Goal: Information Seeking & Learning: Learn about a topic

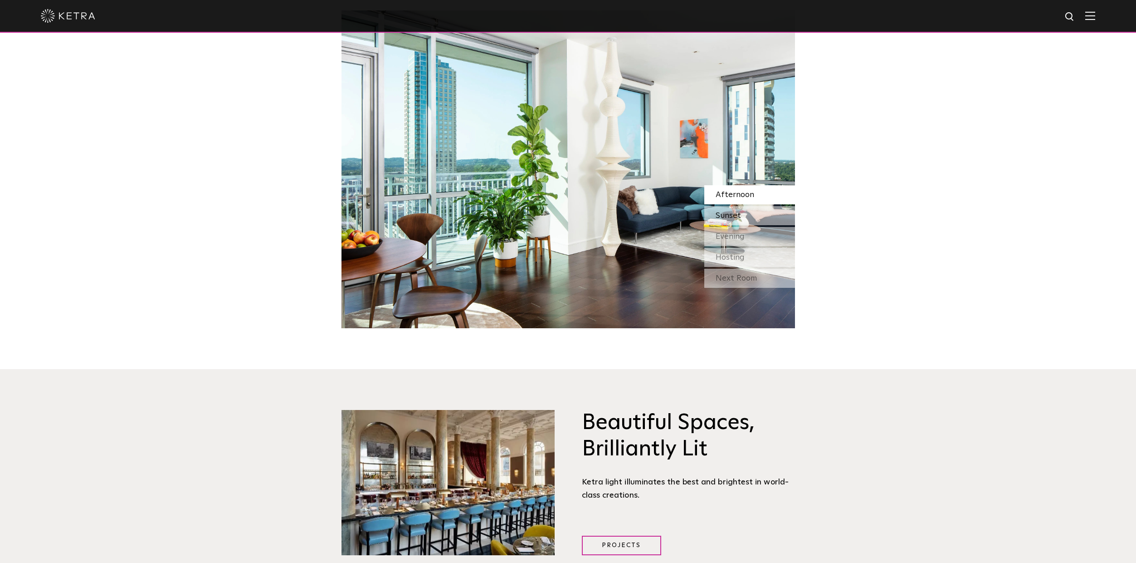
click at [733, 213] on span "Sunset" at bounding box center [728, 215] width 25 height 8
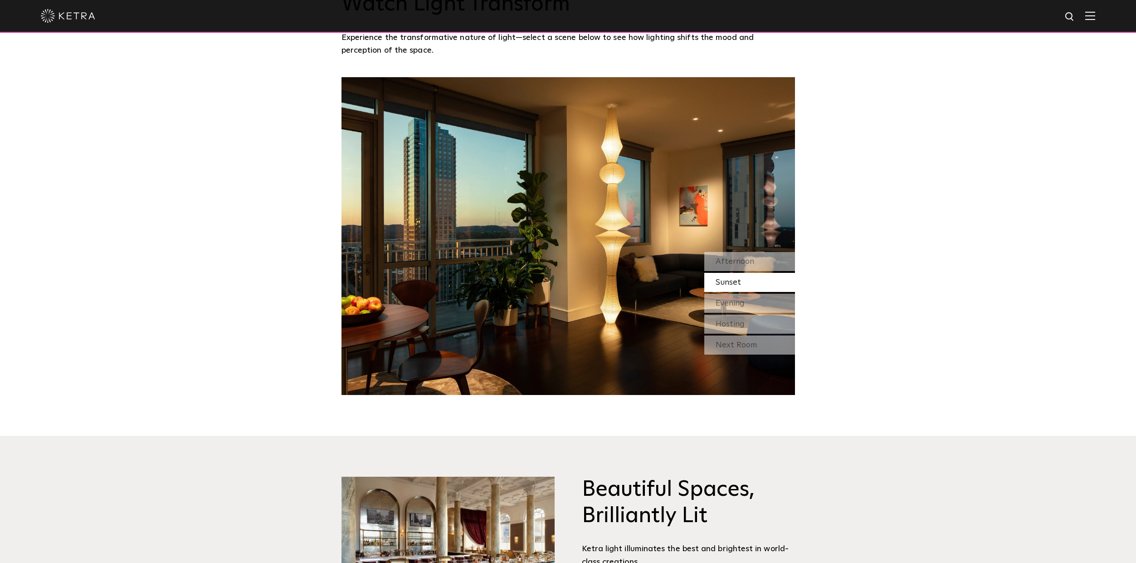
scroll to position [862, 0]
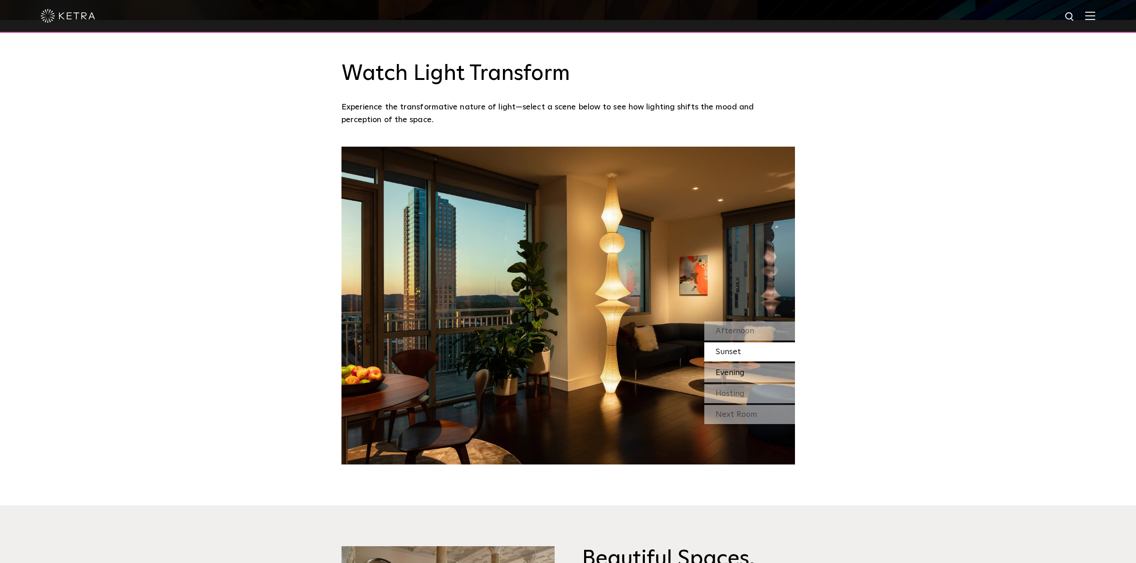
click at [752, 370] on div "Evening" at bounding box center [750, 372] width 91 height 19
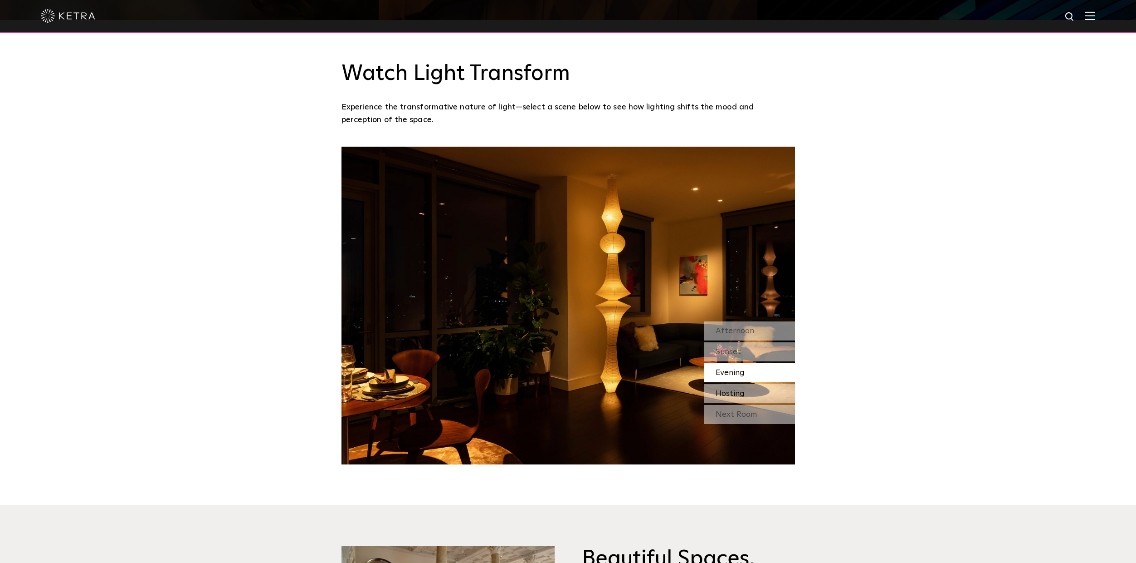
click at [742, 391] on span "Hosting" at bounding box center [730, 393] width 29 height 8
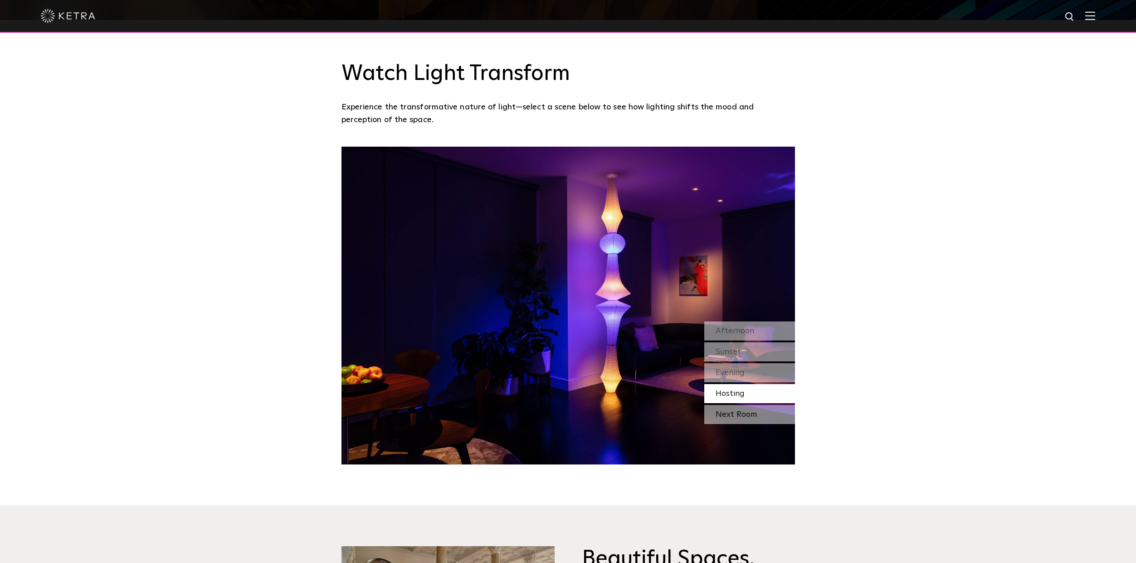
click at [740, 414] on div "Next Room" at bounding box center [750, 414] width 91 height 19
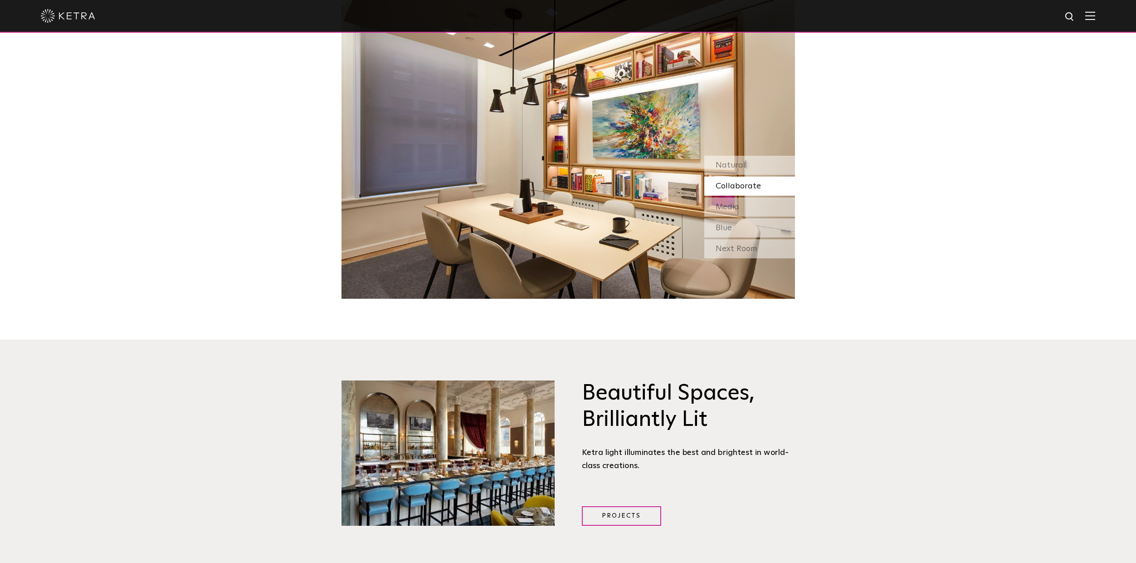
scroll to position [953, 0]
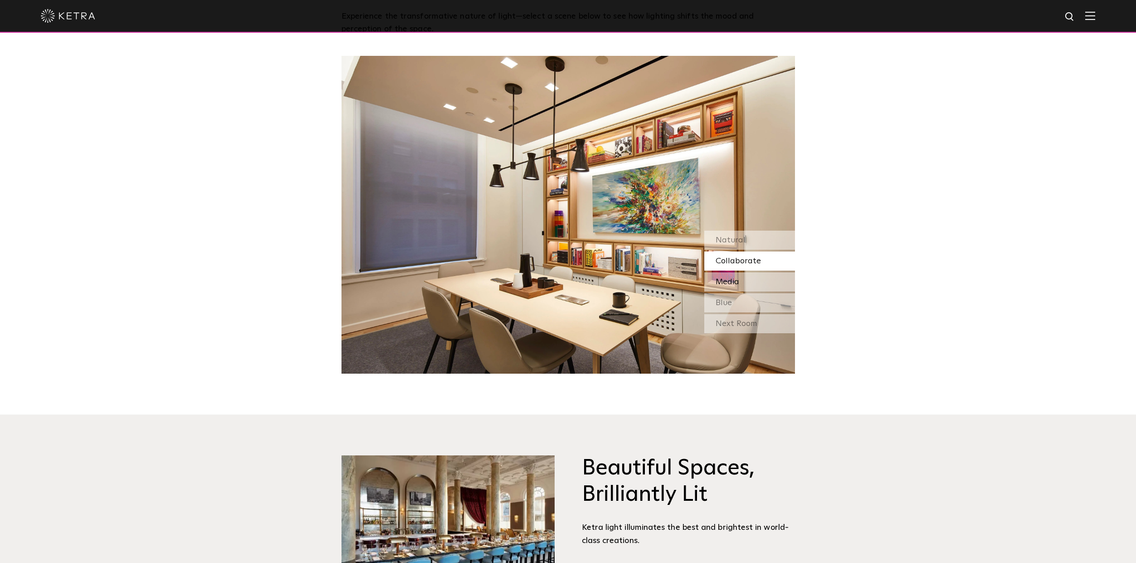
click at [739, 283] on span "Media" at bounding box center [728, 282] width 24 height 8
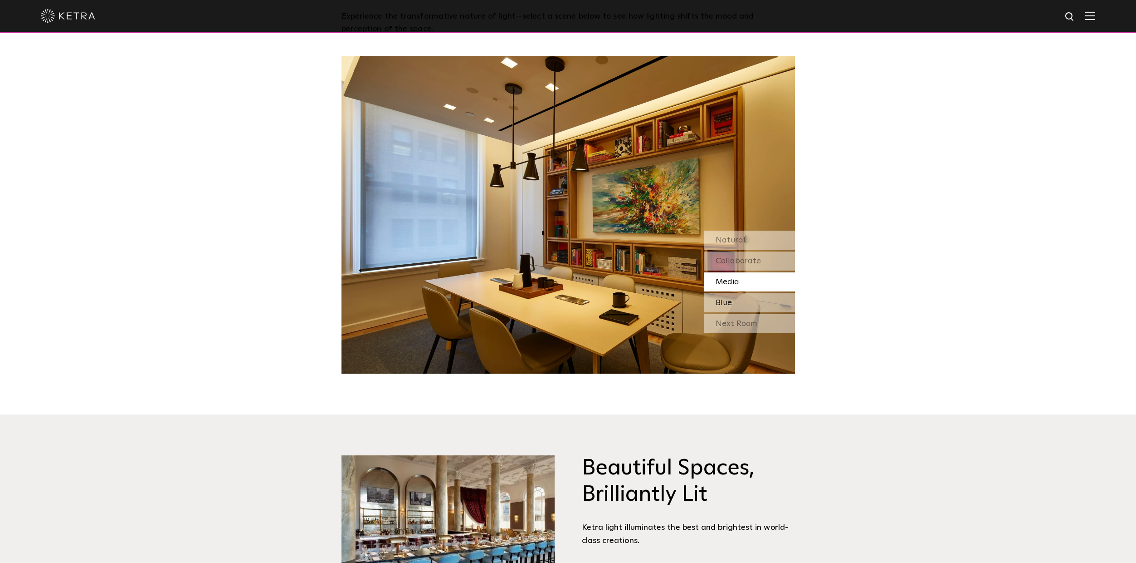
click at [742, 299] on div "Blue" at bounding box center [750, 302] width 91 height 19
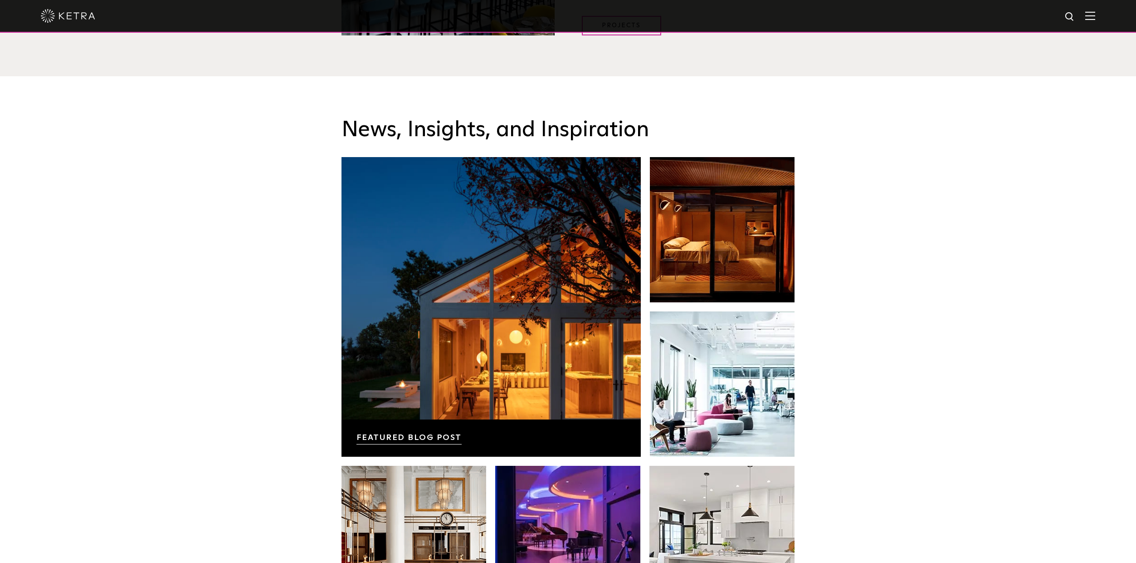
scroll to position [1588, 0]
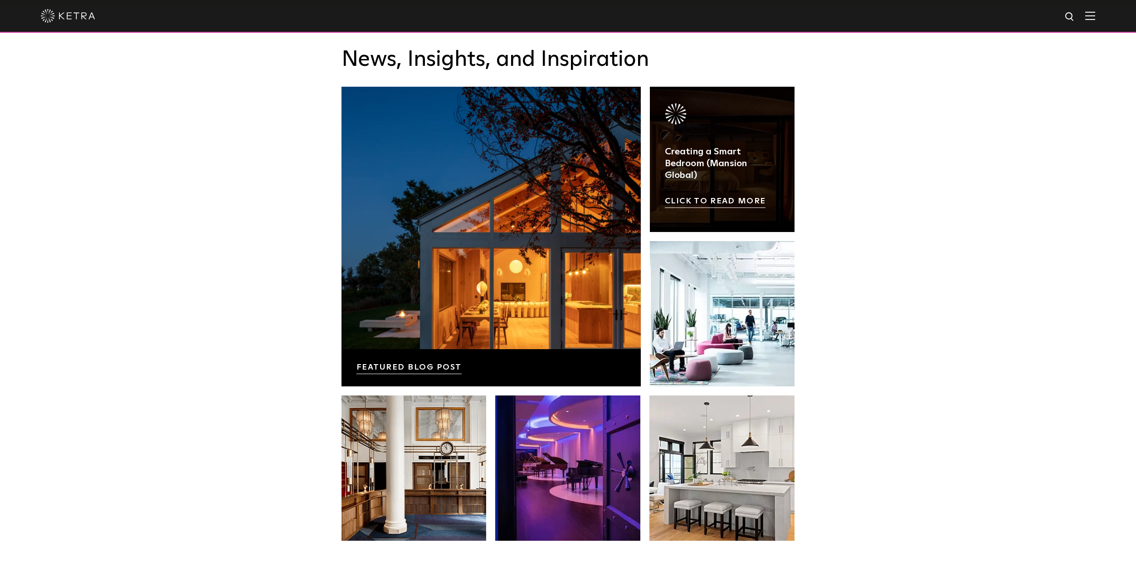
click at [724, 204] on link at bounding box center [722, 159] width 145 height 145
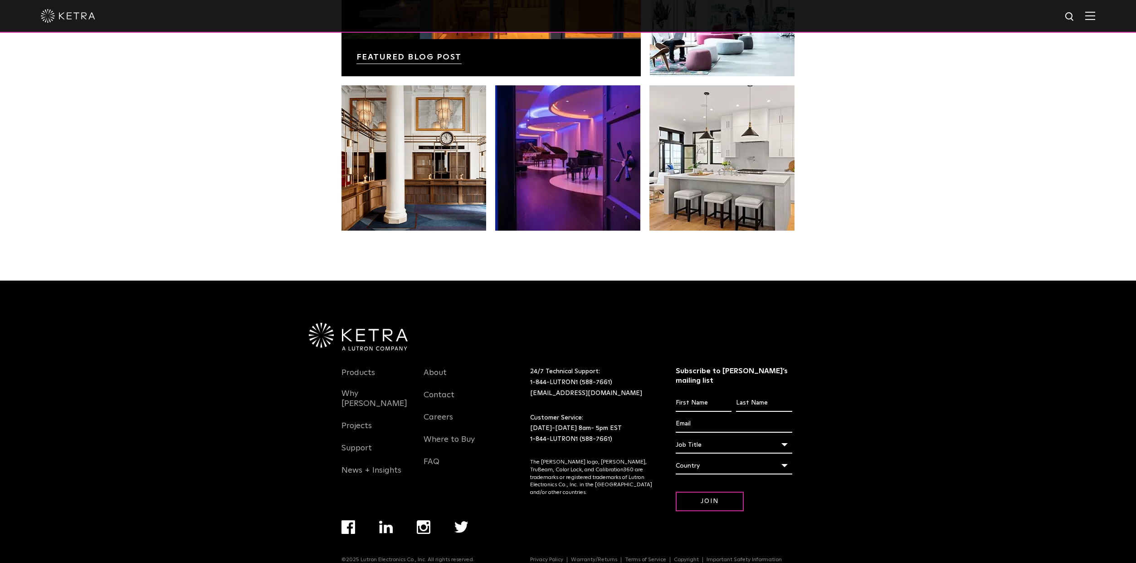
scroll to position [1908, 0]
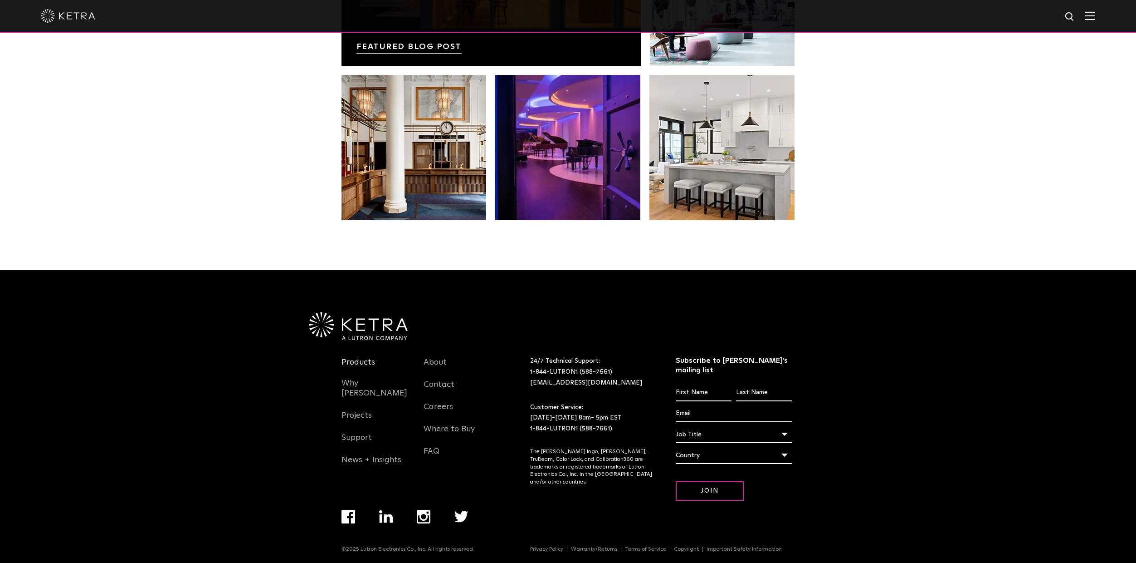
click at [356, 362] on link "Products" at bounding box center [359, 367] width 34 height 21
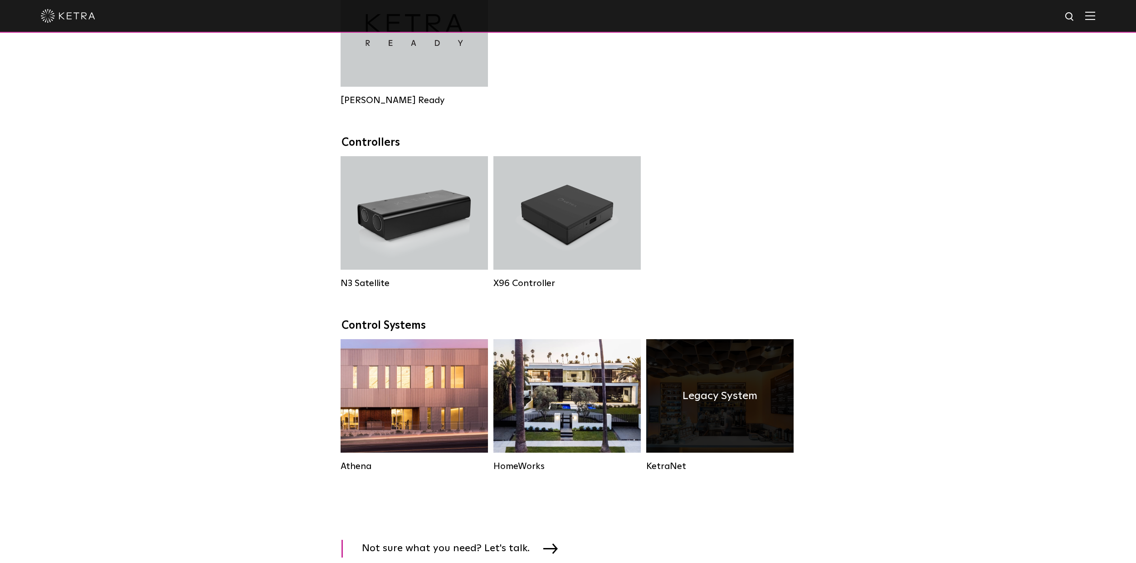
scroll to position [1089, 0]
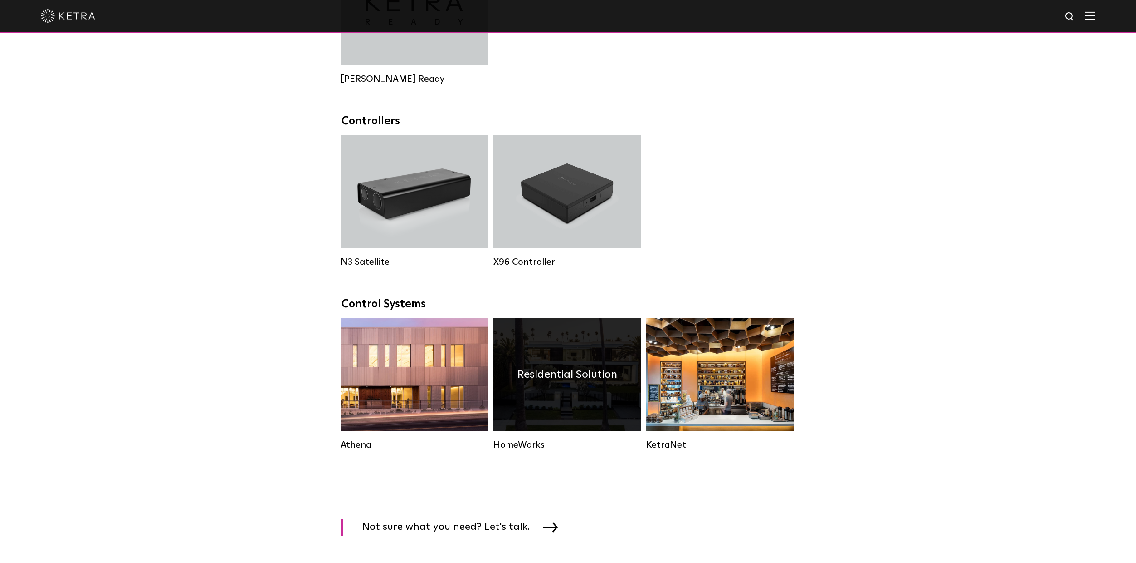
click at [553, 430] on div "Residential Solution" at bounding box center [567, 374] width 147 height 113
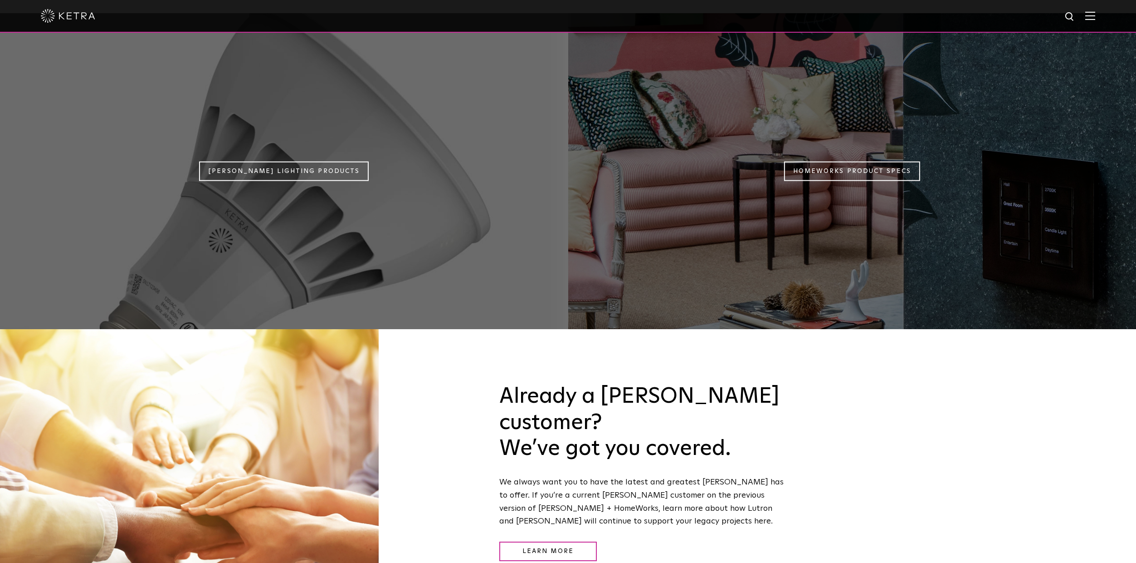
scroll to position [1043, 0]
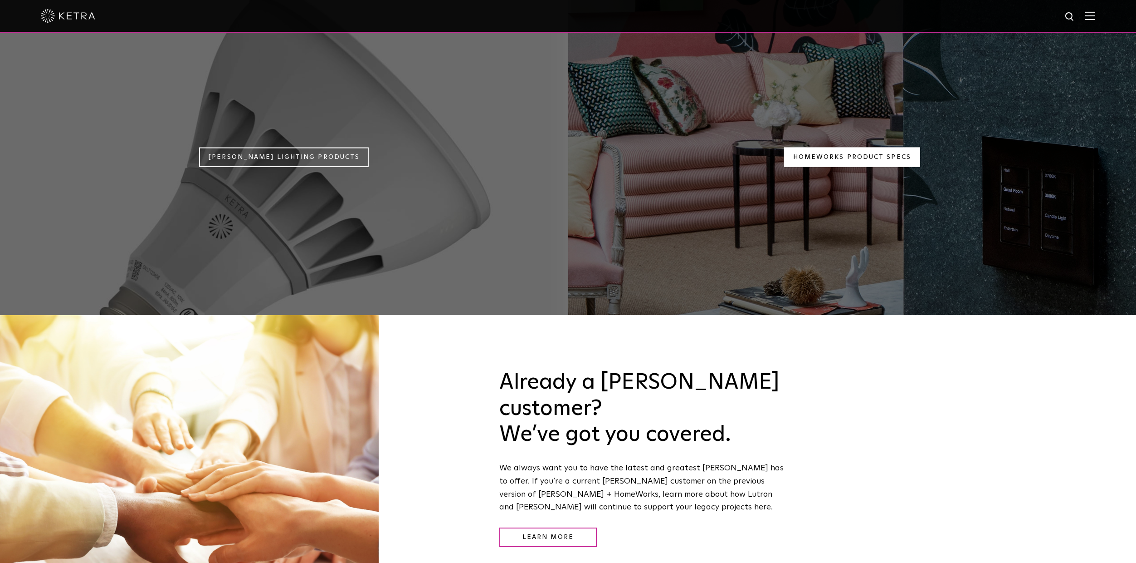
click at [830, 147] on link "Homeworks Product Specs" at bounding box center [852, 157] width 136 height 20
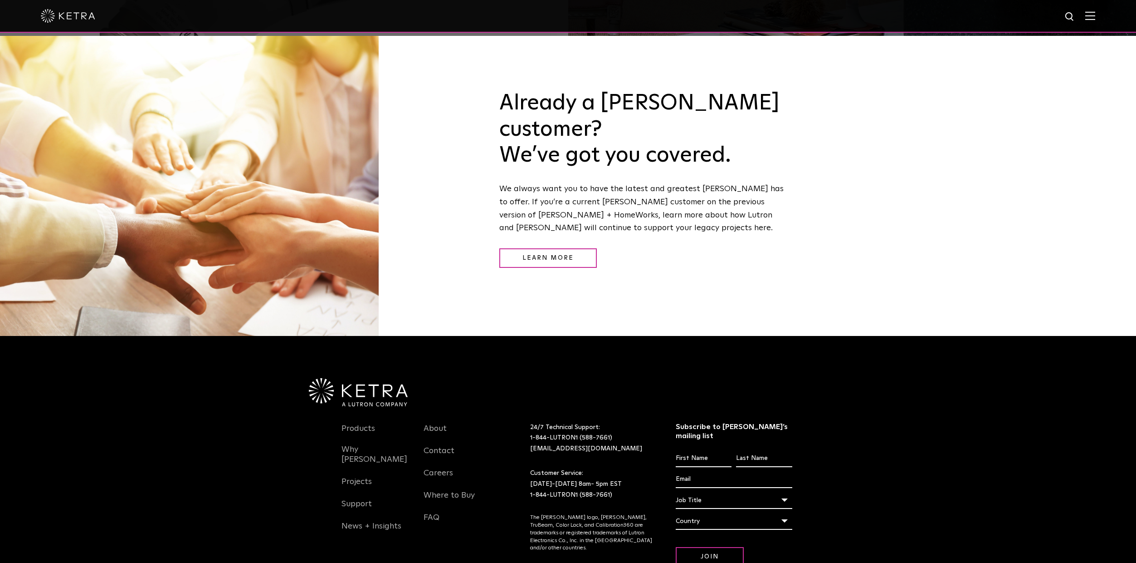
scroll to position [1323, 0]
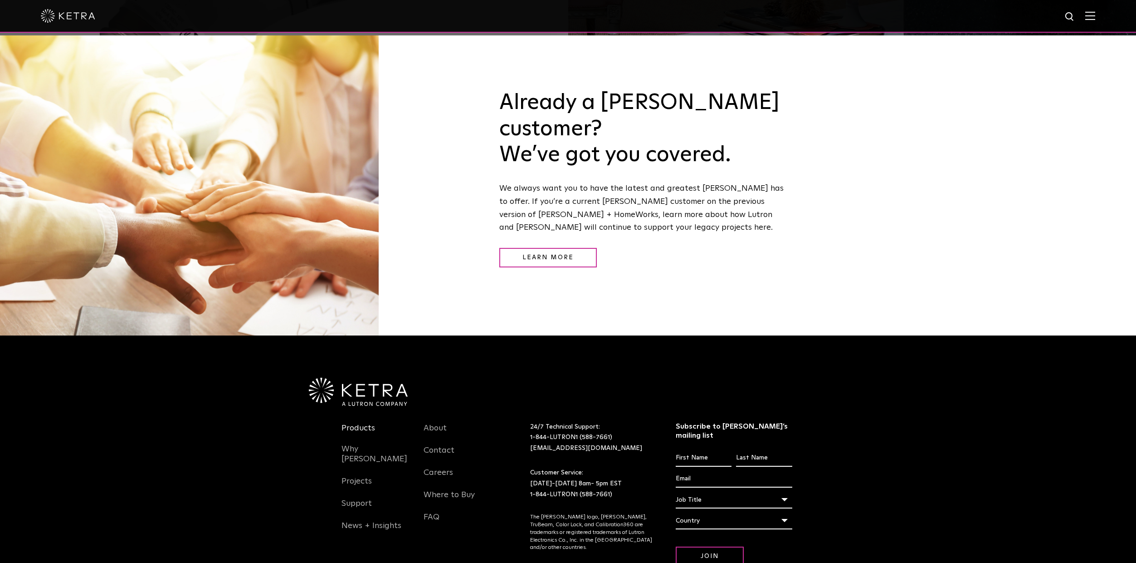
click at [354, 423] on link "Products" at bounding box center [359, 433] width 34 height 21
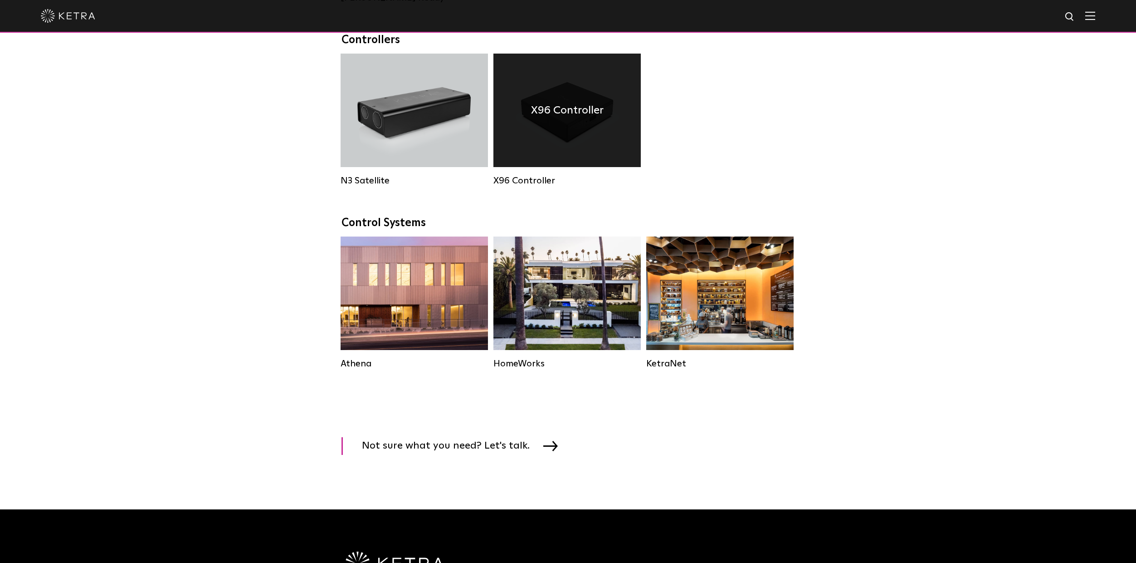
scroll to position [1179, 0]
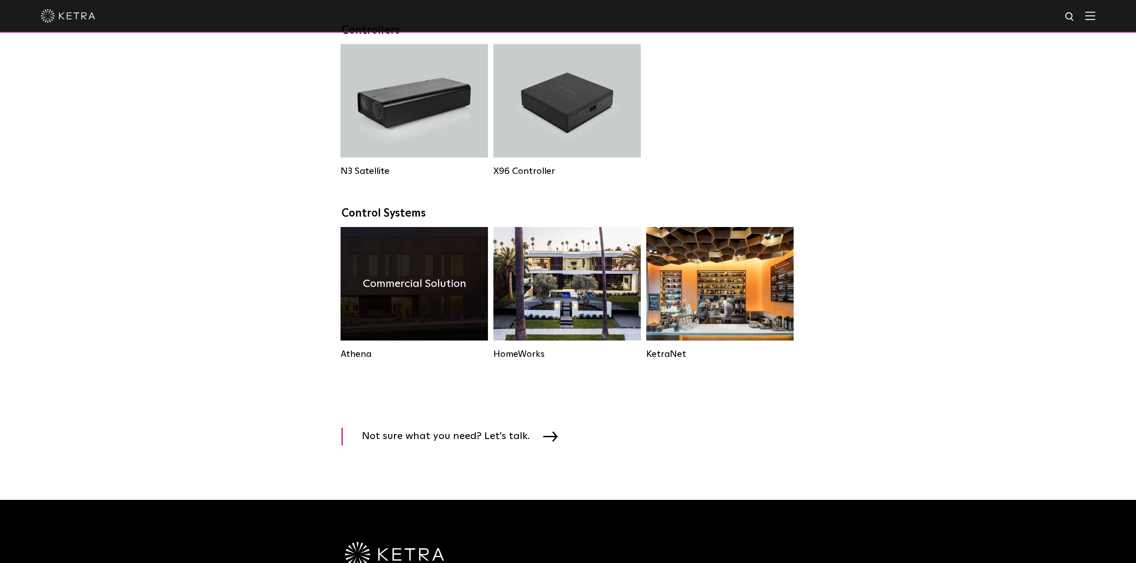
click at [379, 337] on div "Commercial Solution" at bounding box center [414, 283] width 147 height 113
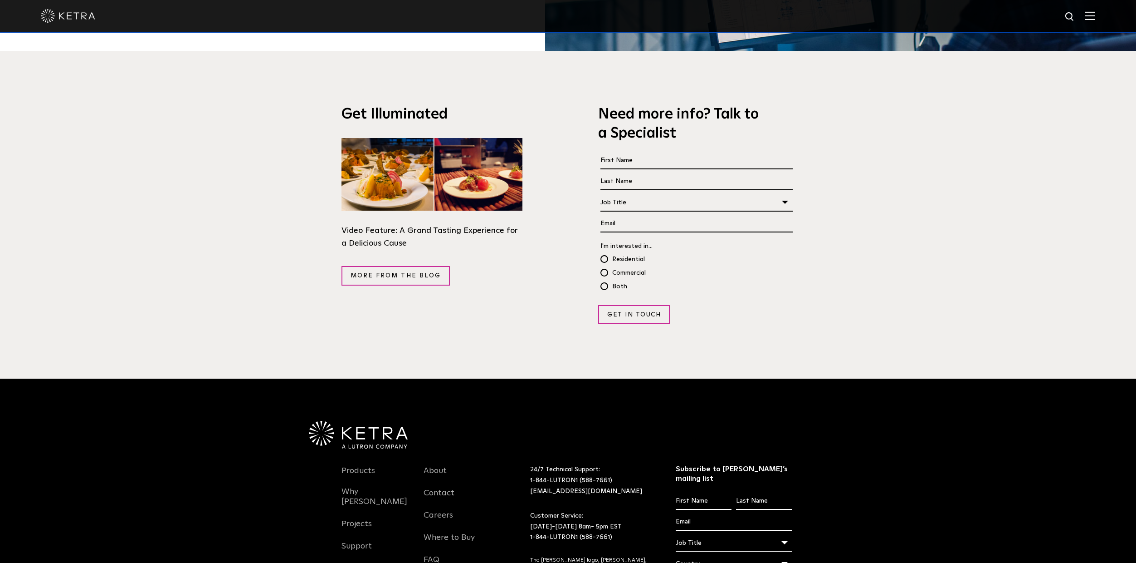
scroll to position [1794, 0]
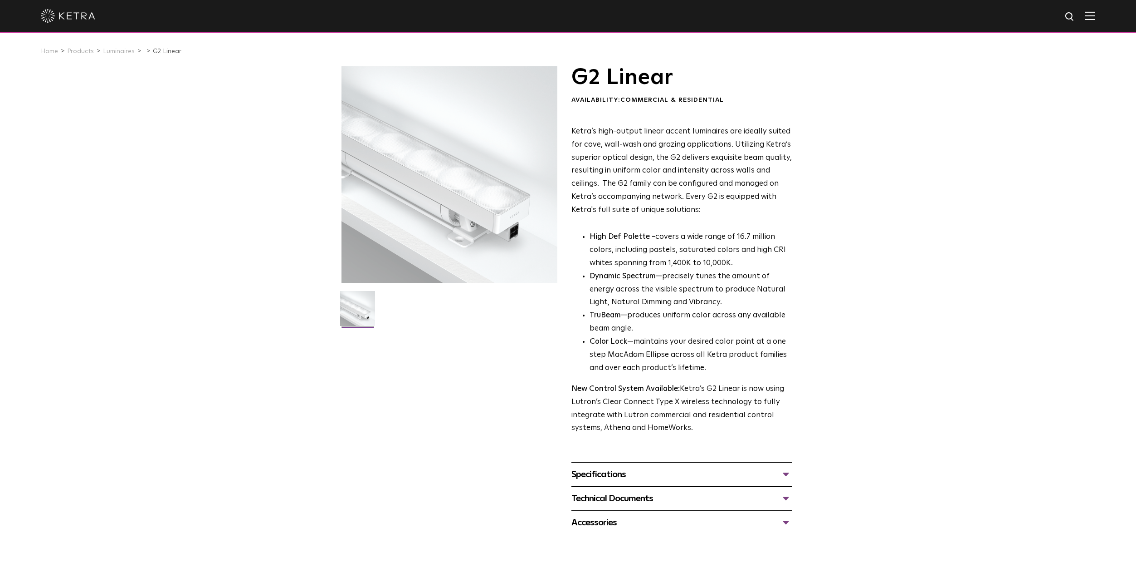
click at [746, 315] on li "TruBeam —produces uniform color across any available beam angle." at bounding box center [691, 322] width 203 height 26
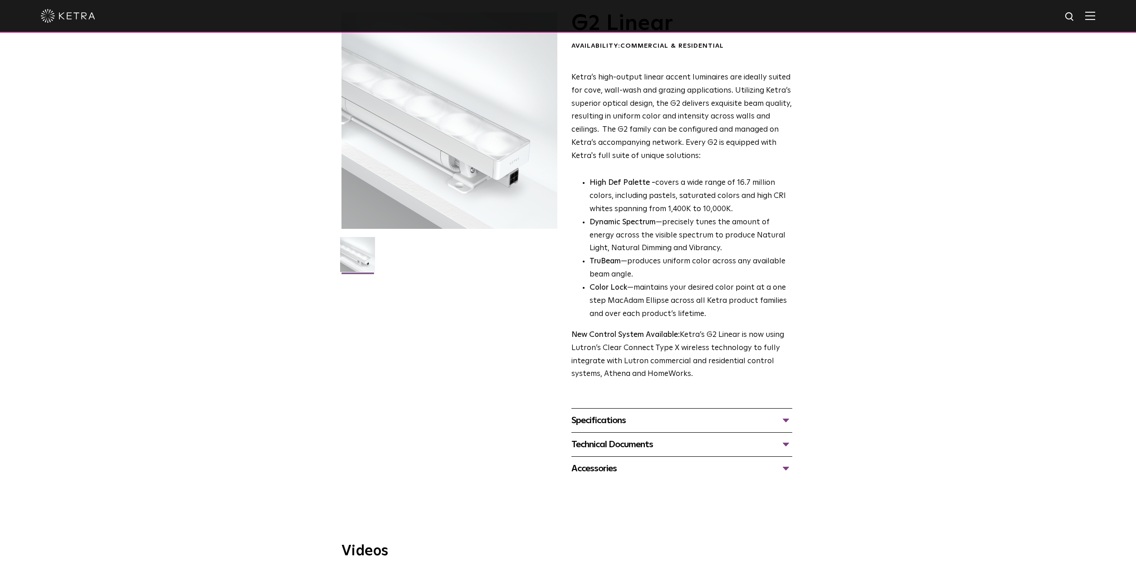
scroll to position [91, 0]
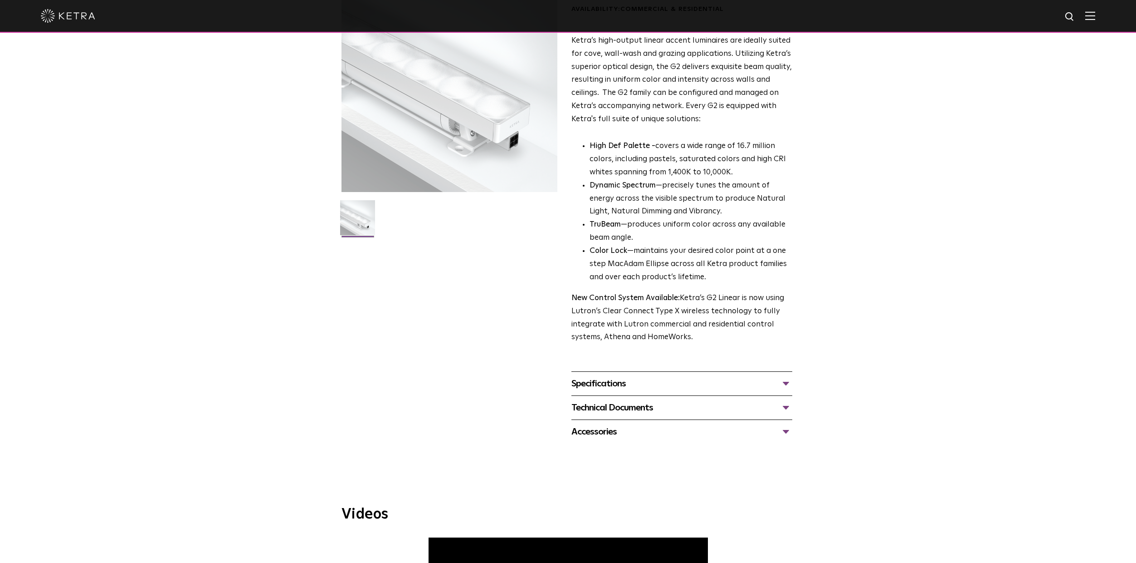
click at [615, 387] on div "Specifications" at bounding box center [682, 383] width 221 height 15
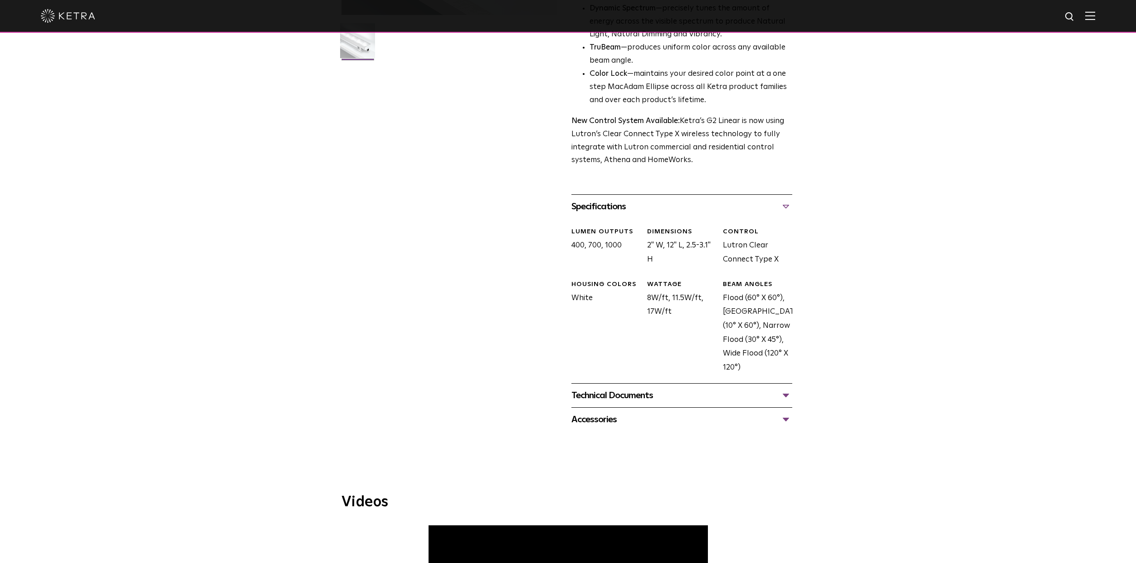
scroll to position [272, 0]
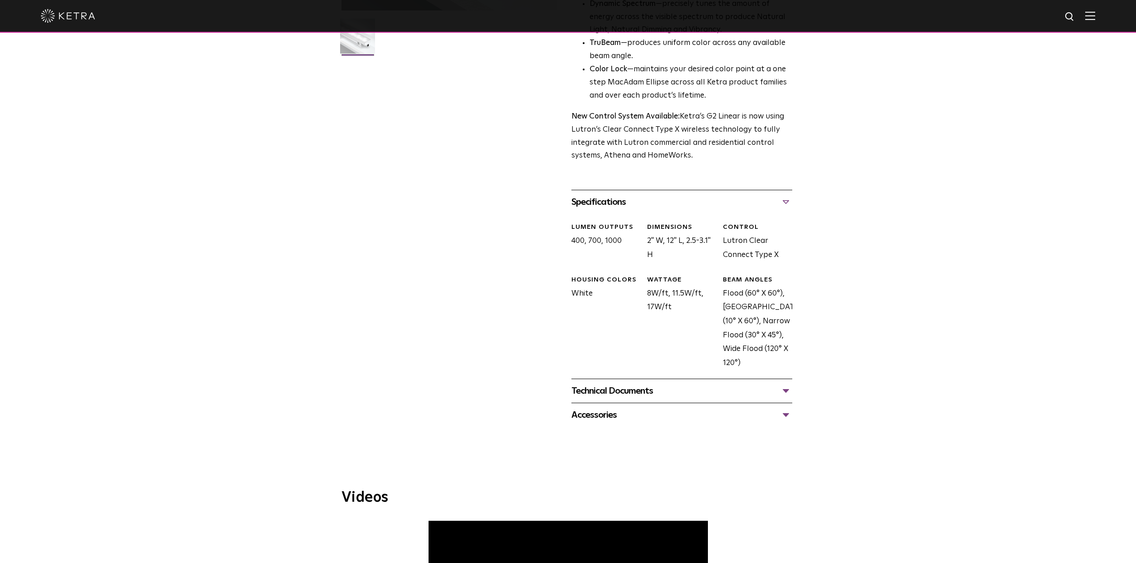
click at [685, 382] on div "Technical Documents G2 Specification Sheet G2 Installation Guide G2 Brochure G2…" at bounding box center [682, 390] width 221 height 24
click at [684, 383] on div "Technical Documents G2 Specification Sheet G2 Installation Guide G2 Brochure G2…" at bounding box center [682, 390] width 221 height 24
click at [688, 398] on div "Technical Documents" at bounding box center [682, 390] width 221 height 15
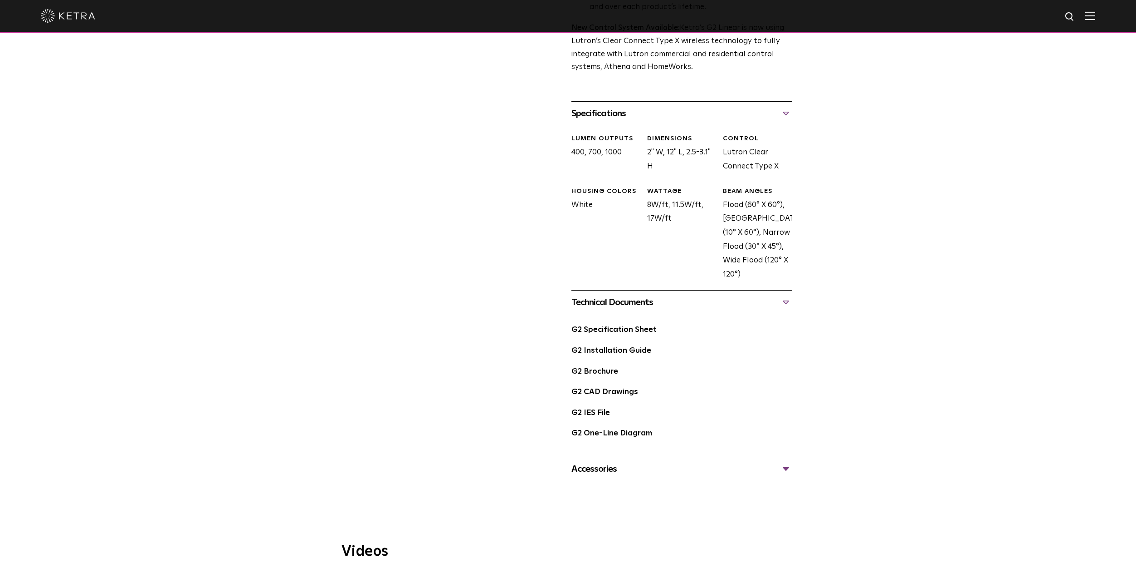
scroll to position [363, 0]
click at [636, 330] on link "G2 Specification Sheet" at bounding box center [614, 327] width 85 height 8
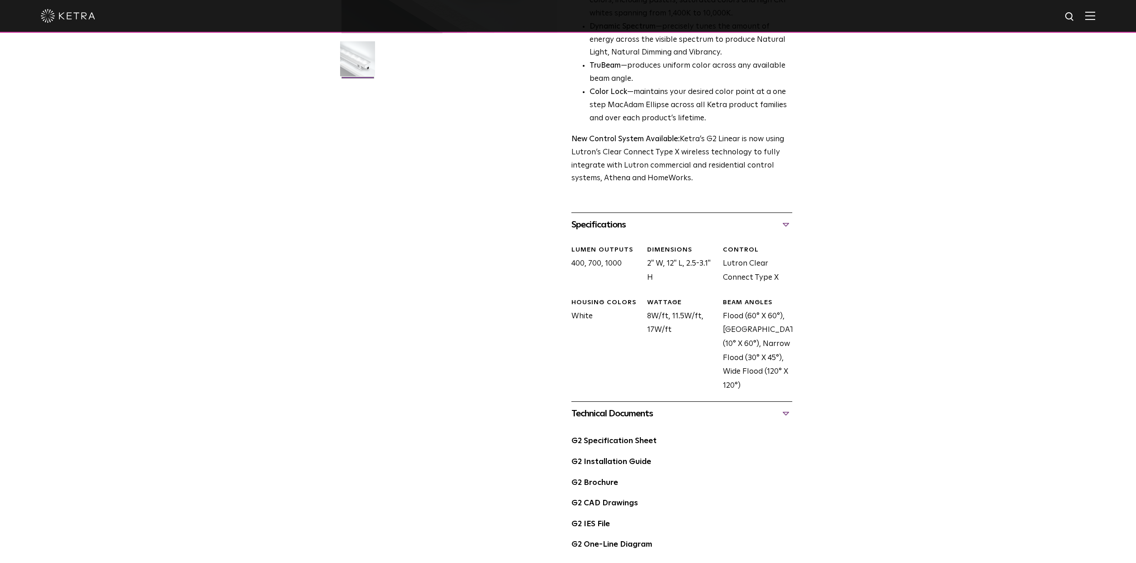
scroll to position [0, 0]
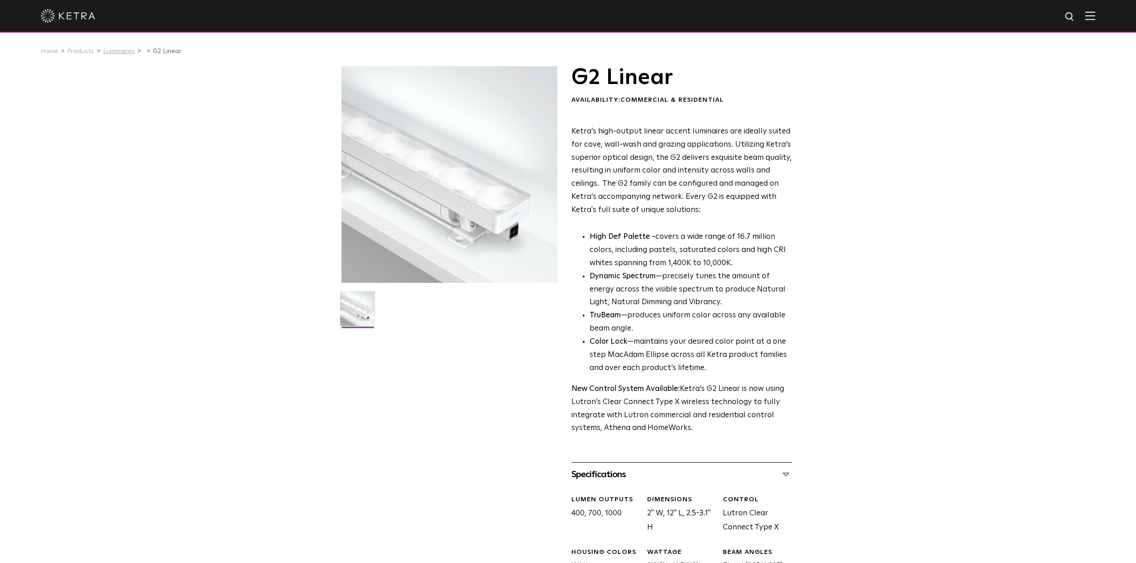
click at [117, 52] on link "Luminaires" at bounding box center [119, 51] width 32 height 6
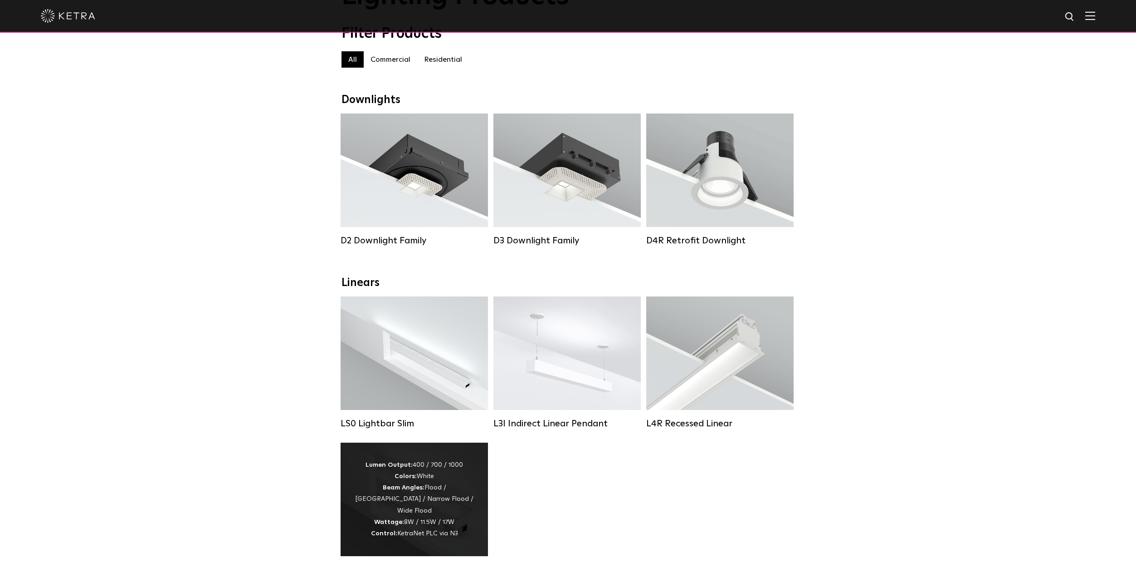
scroll to position [136, 0]
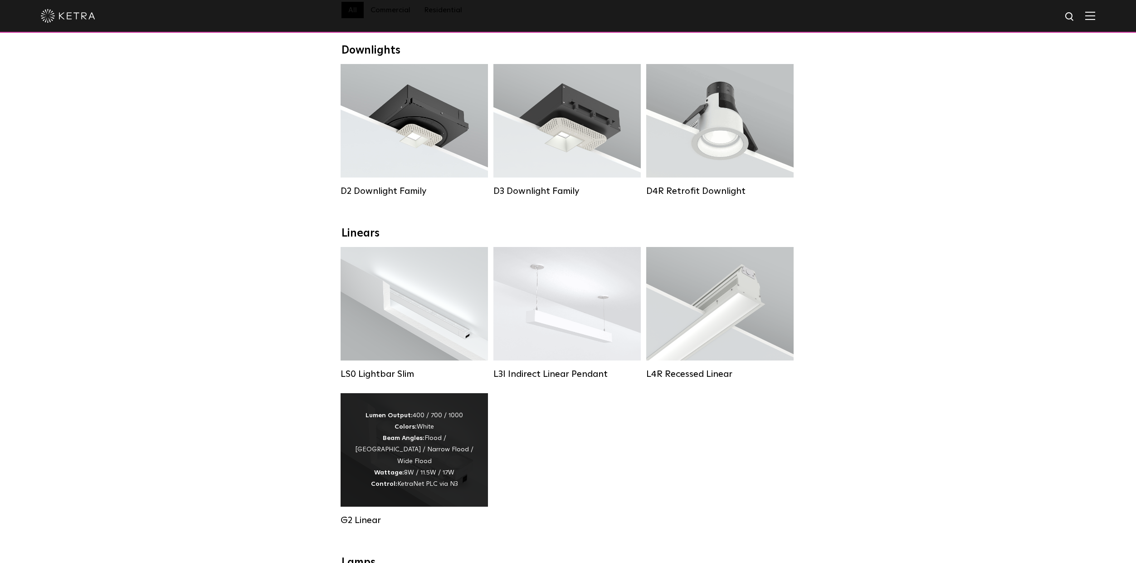
click at [447, 465] on div "Lumen Output: 400 / 700 / 1000 Colors: White Beam Angles: Flood / [GEOGRAPHIC_D…" at bounding box center [414, 450] width 120 height 80
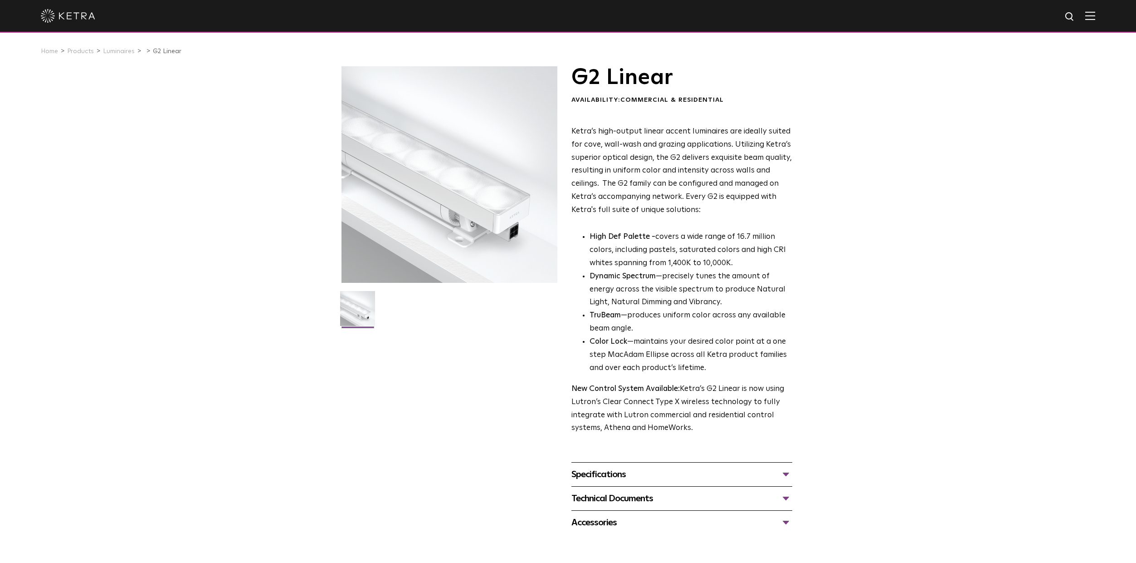
drag, startPoint x: 477, startPoint y: 212, endPoint x: 457, endPoint y: 215, distance: 20.2
click at [457, 215] on div at bounding box center [450, 174] width 216 height 216
drag, startPoint x: 459, startPoint y: 211, endPoint x: 422, endPoint y: 229, distance: 40.8
click at [422, 229] on div at bounding box center [450, 174] width 216 height 216
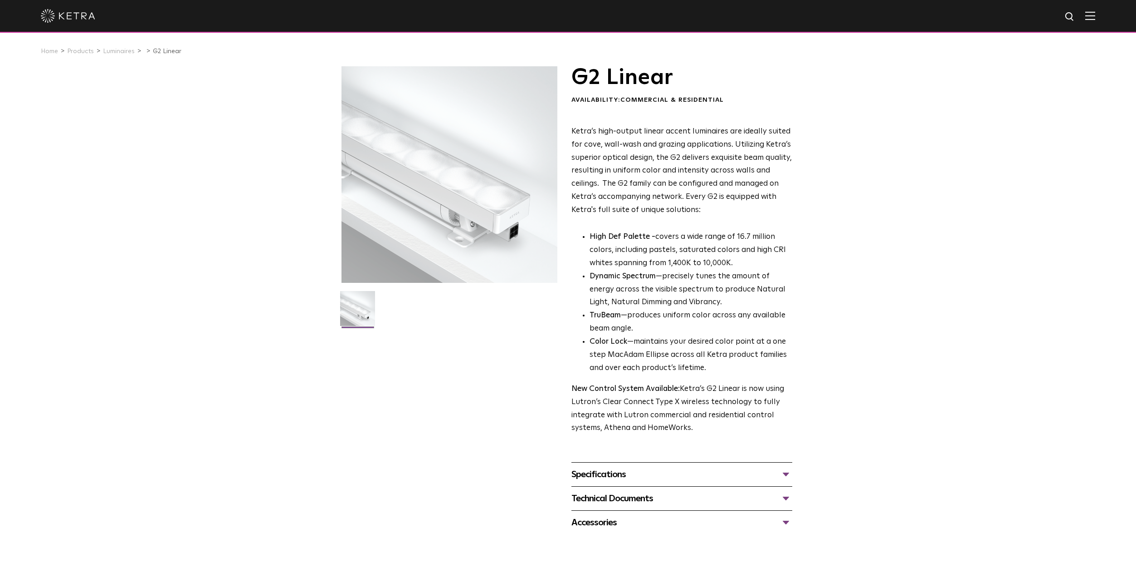
click at [363, 318] on img at bounding box center [357, 312] width 35 height 42
drag, startPoint x: 361, startPoint y: 315, endPoint x: 444, endPoint y: 186, distance: 153.3
click at [444, 186] on div at bounding box center [450, 174] width 216 height 216
click at [119, 54] on link "Luminaires" at bounding box center [119, 51] width 32 height 6
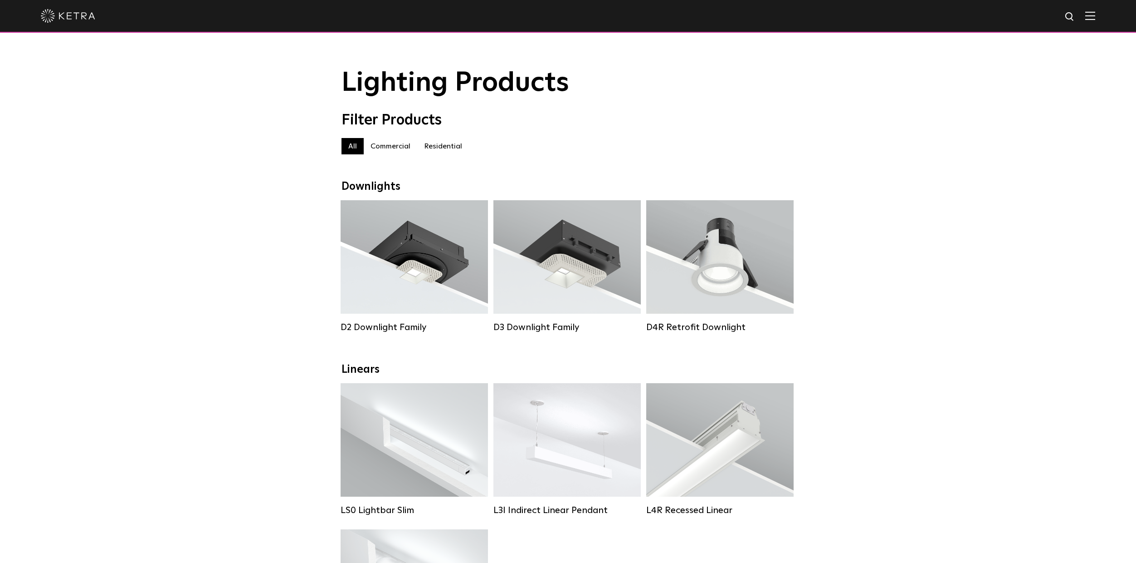
click at [431, 144] on label "Residential" at bounding box center [443, 146] width 52 height 16
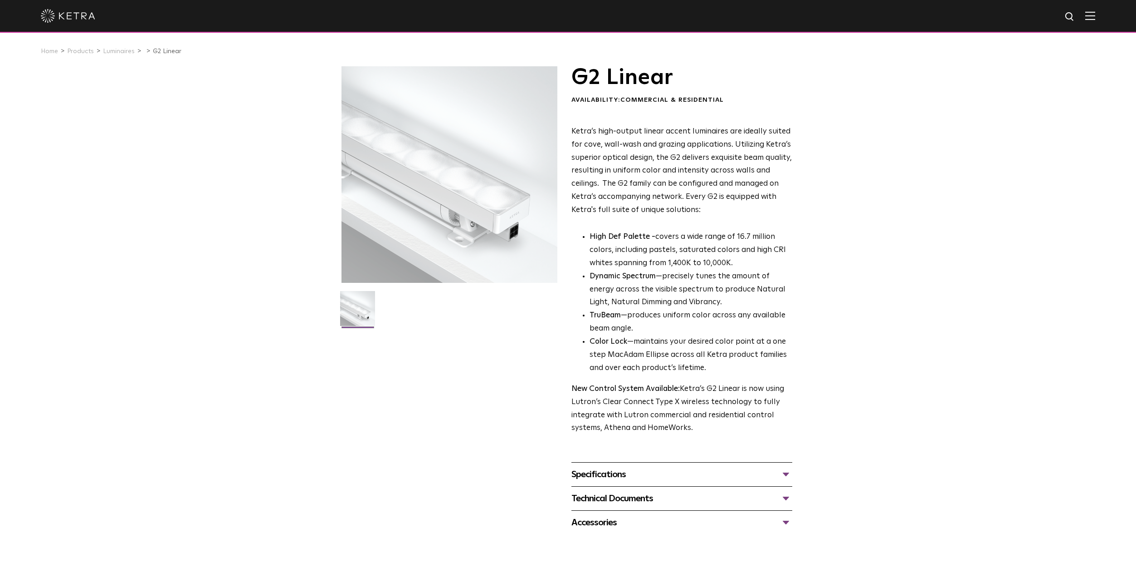
click at [754, 195] on p "Ketra’s high-output linear accent luminaires are ideally suited for cove, wall-…" at bounding box center [682, 171] width 221 height 92
